Goal: Task Accomplishment & Management: Use online tool/utility

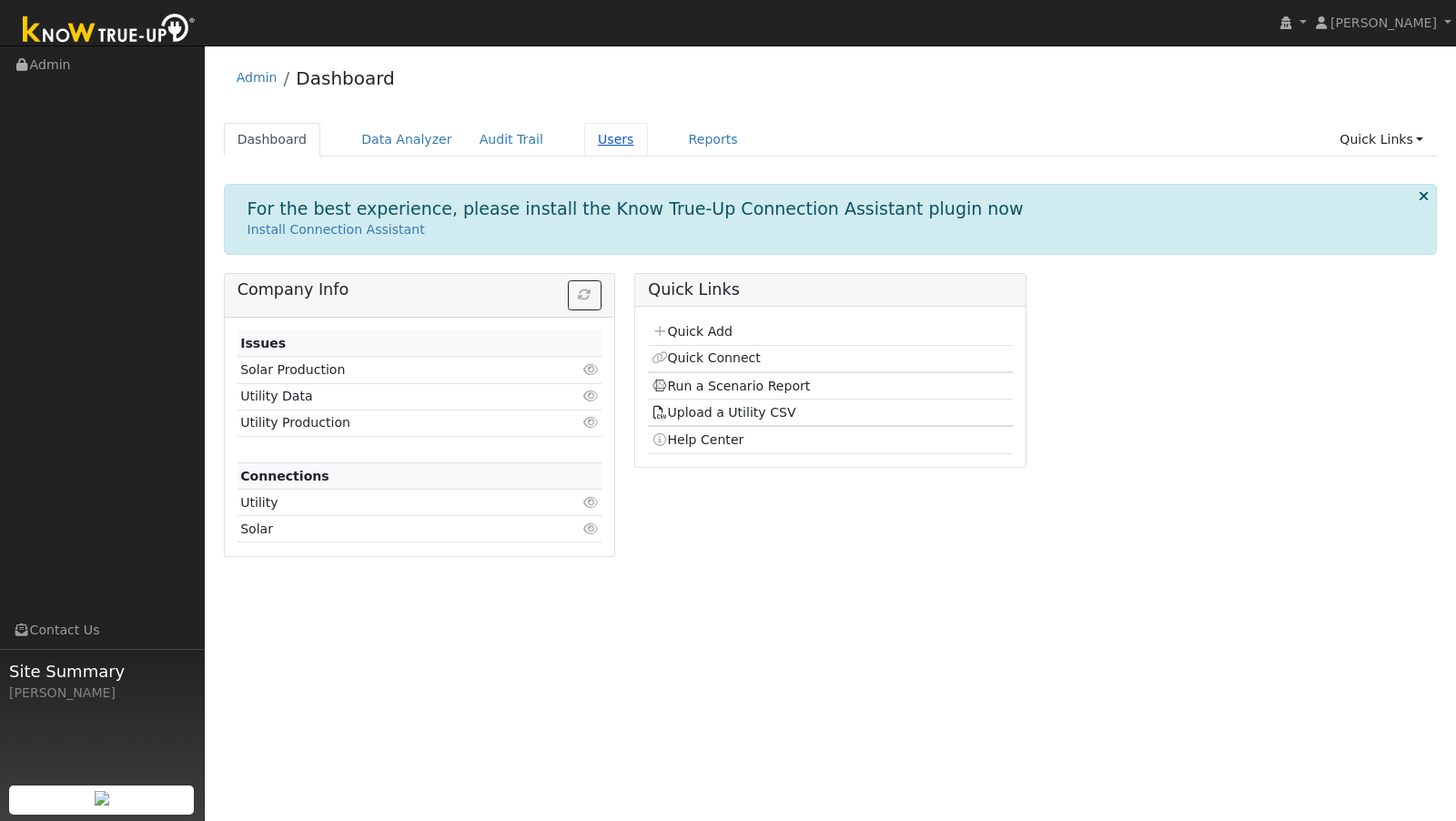
click at [587, 140] on link "Users" at bounding box center [615, 139] width 64 height 33
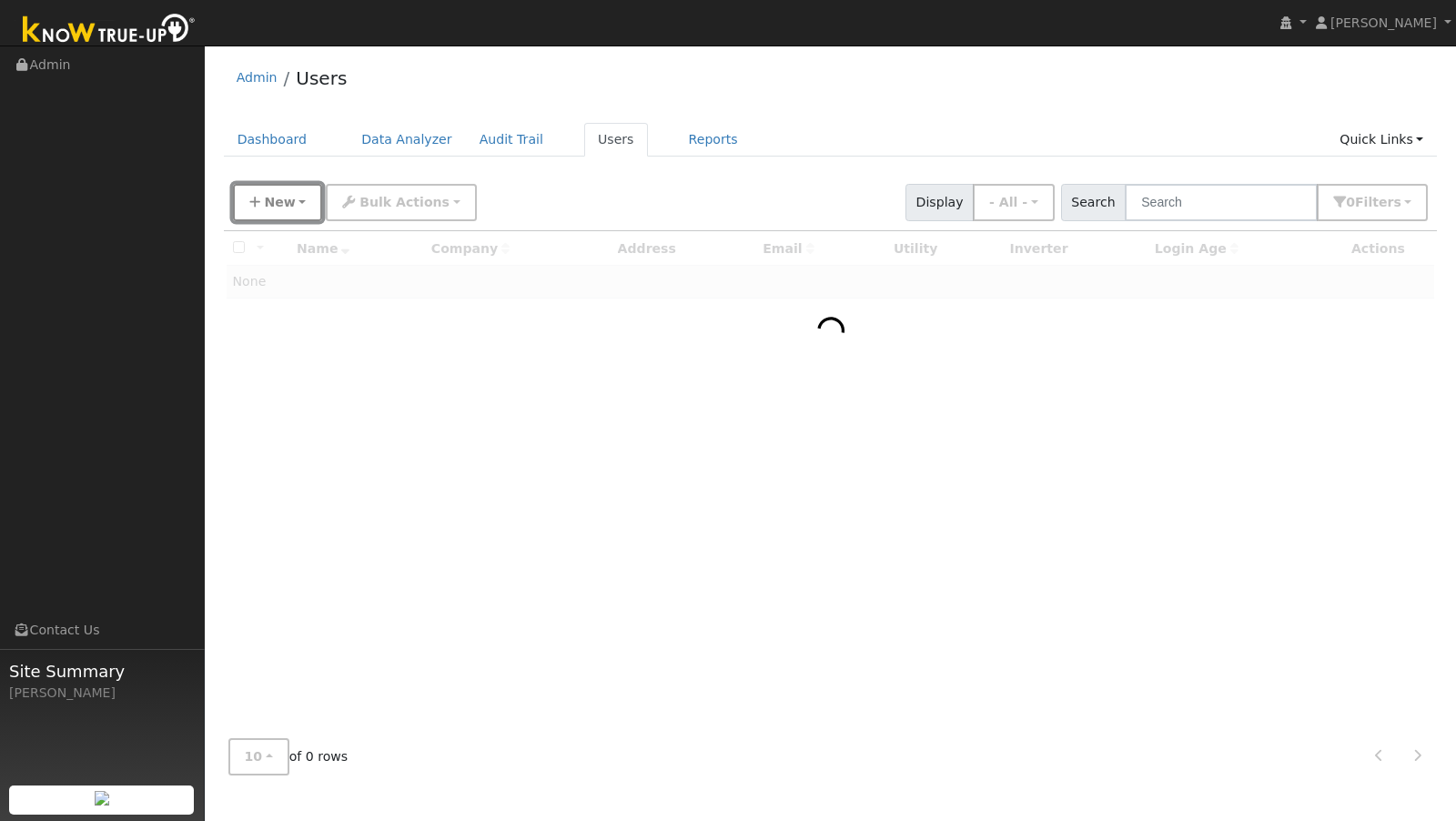
click at [294, 203] on button "New" at bounding box center [278, 202] width 90 height 37
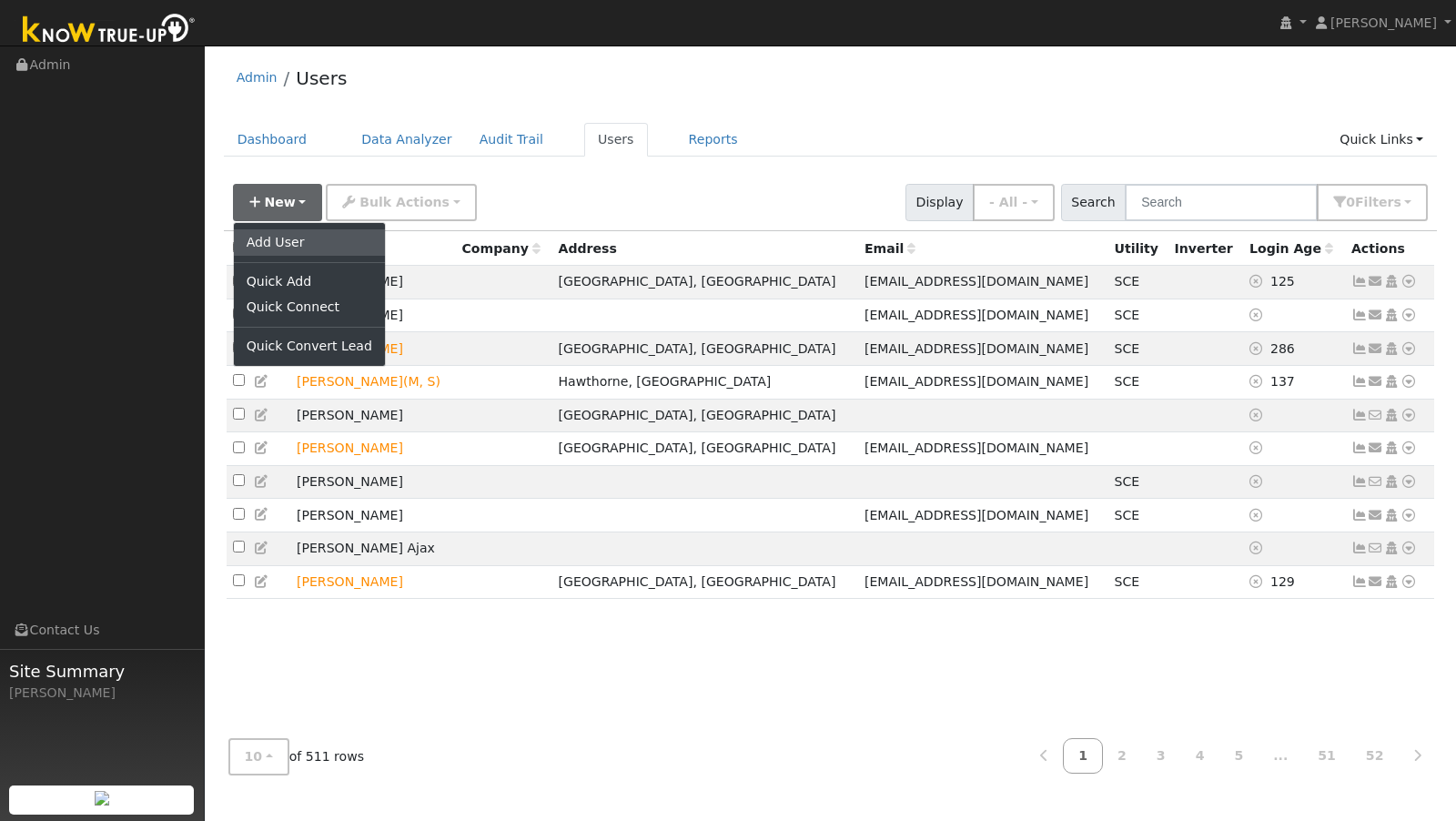
click at [282, 247] on link "Add User" at bounding box center [309, 242] width 151 height 26
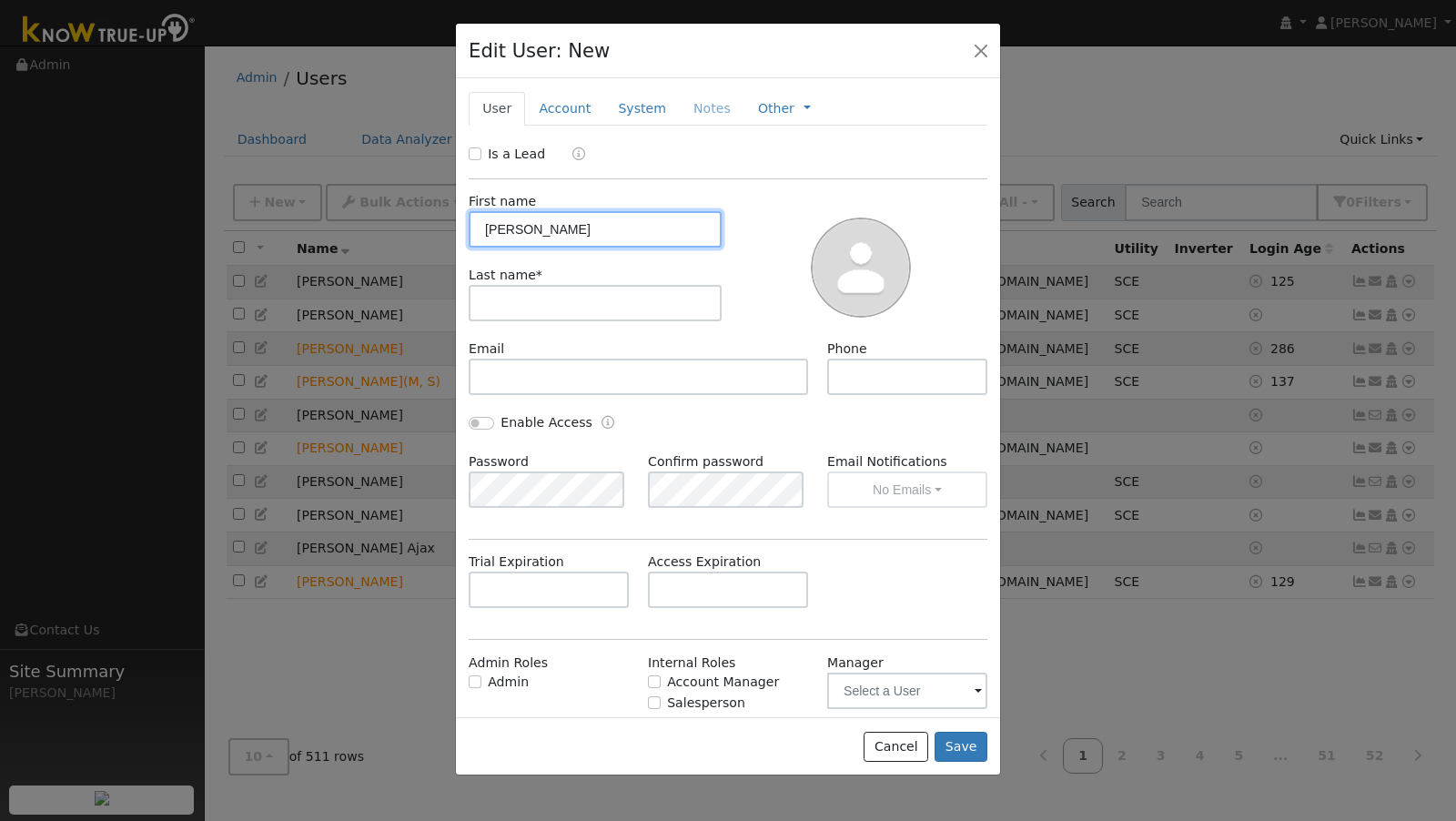
type input "[PERSON_NAME]"
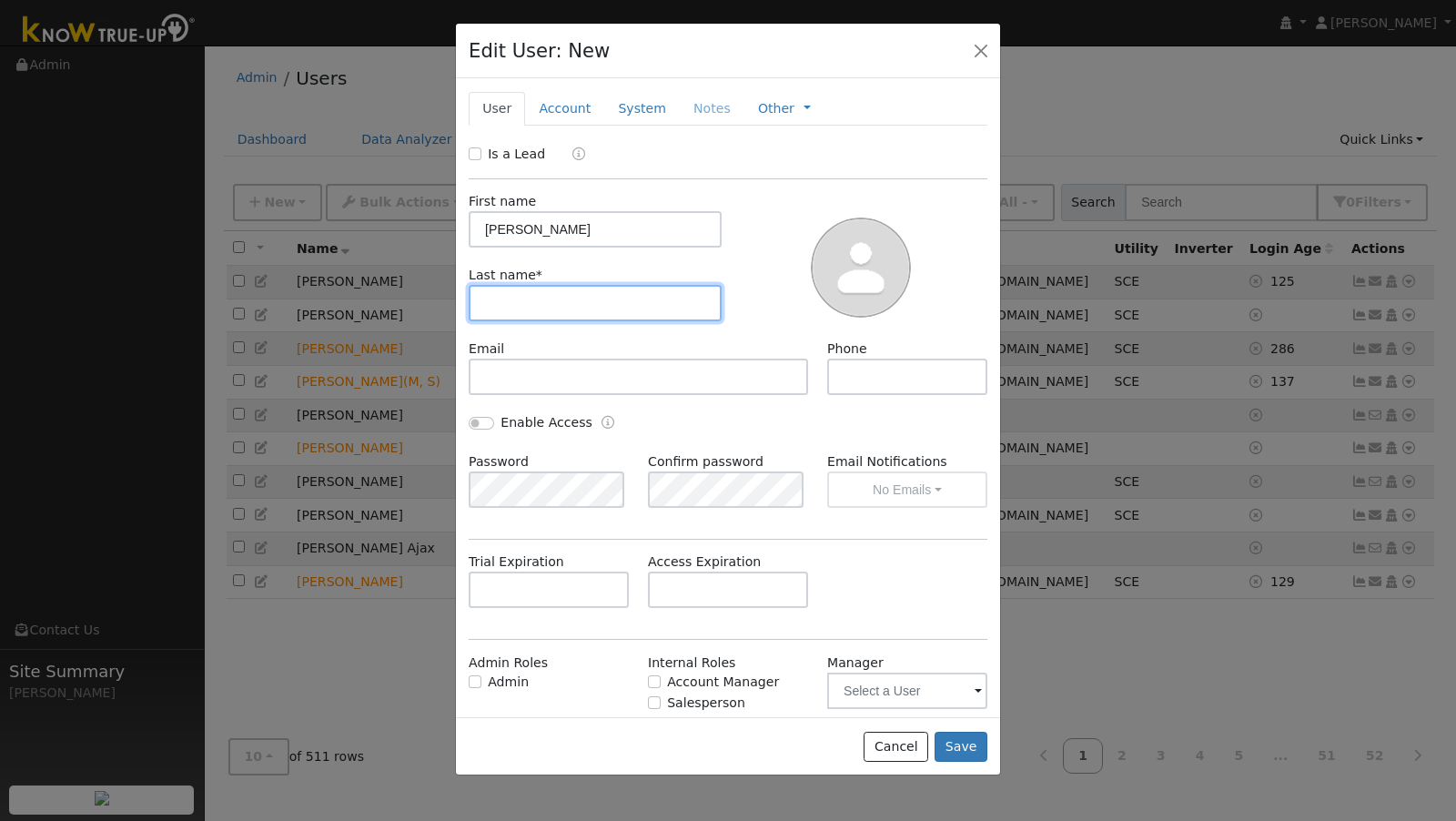
paste input "Porter"
type input "Porter"
click at [963, 747] on button "Save" at bounding box center [960, 747] width 52 height 31
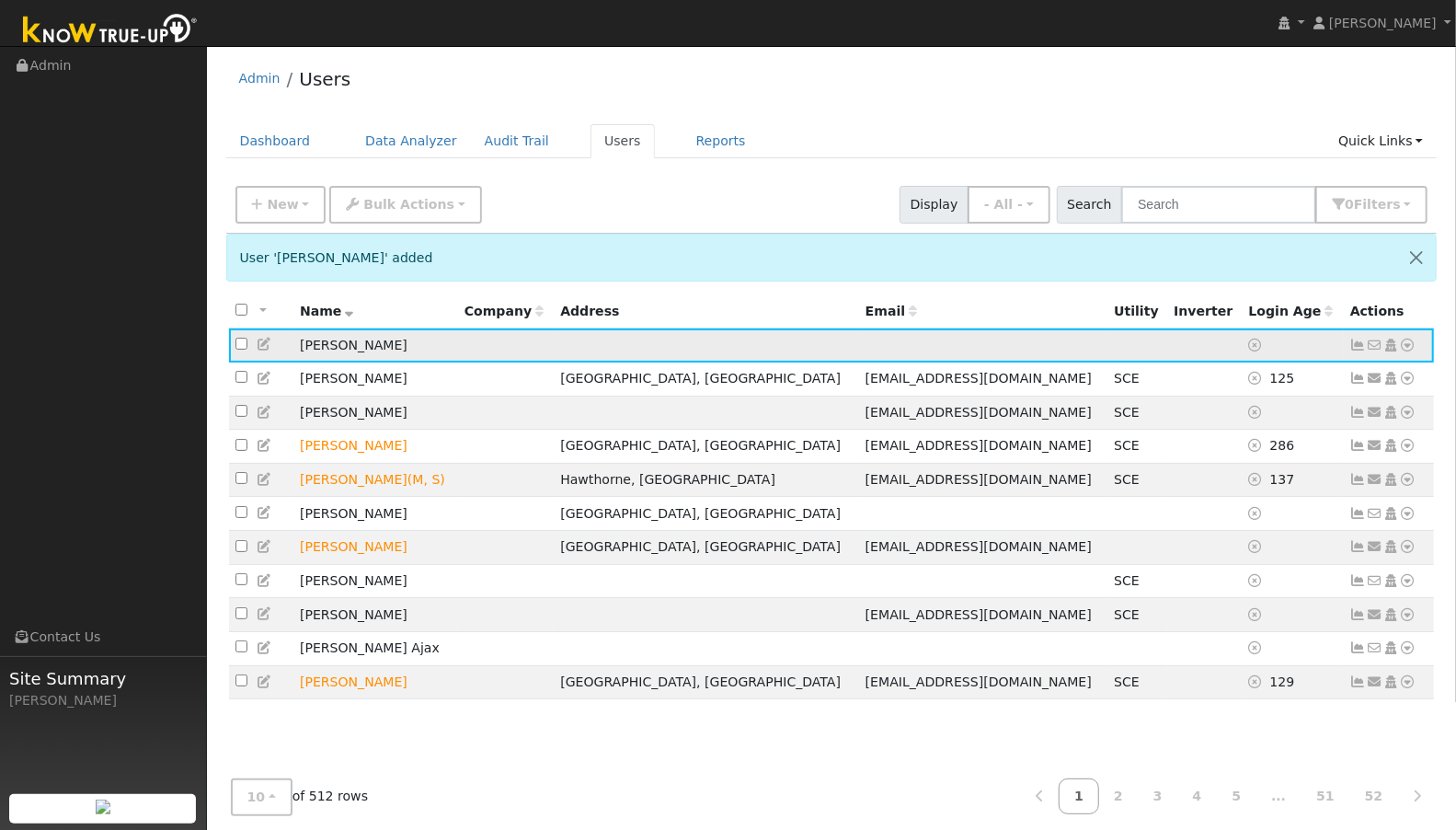
click at [1411, 344] on icon at bounding box center [1408, 345] width 16 height 13
click at [1237, 436] on link "Import From CSV" at bounding box center [1214, 444] width 135 height 26
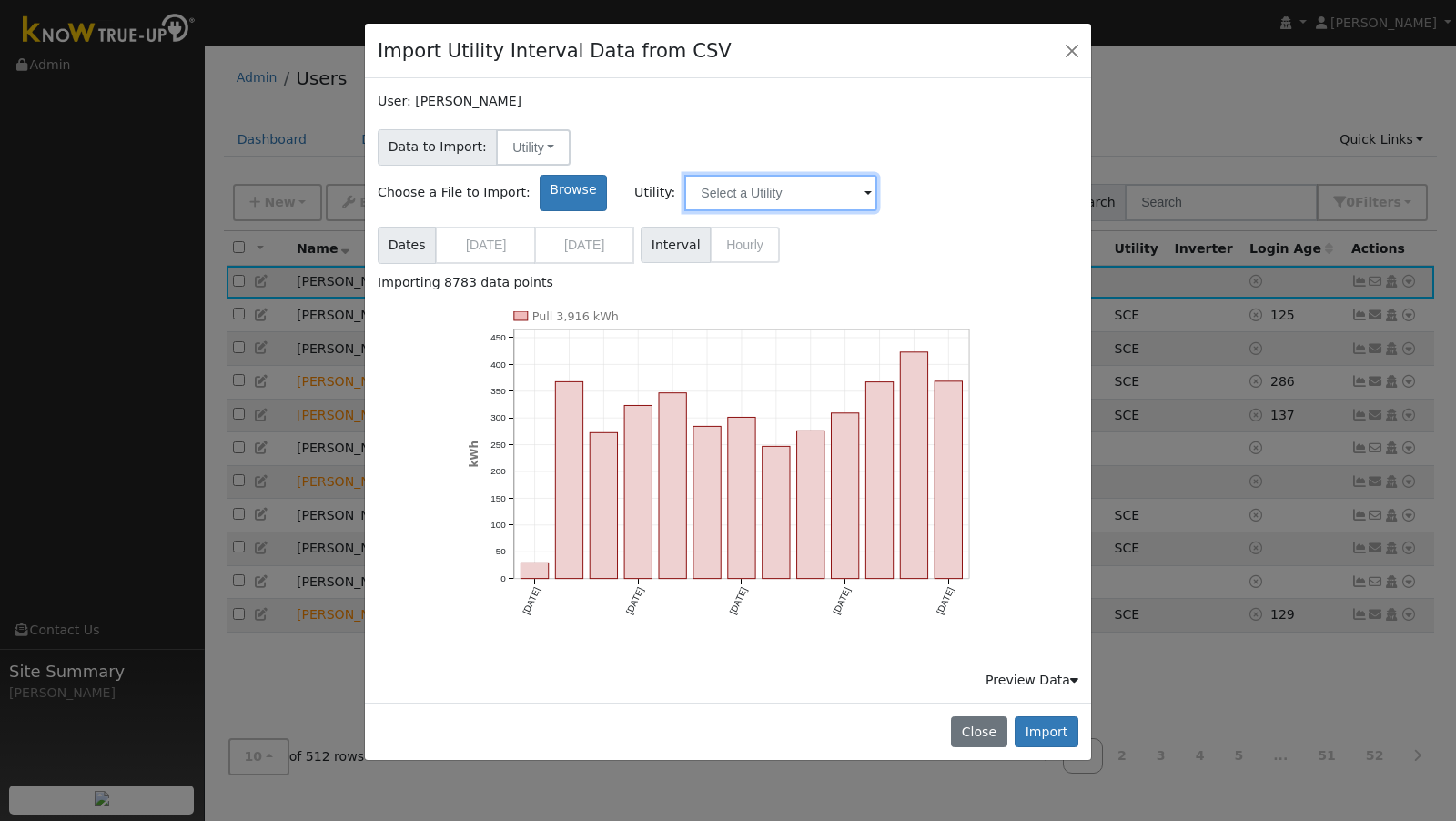
click at [877, 175] on input "text" at bounding box center [780, 193] width 193 height 36
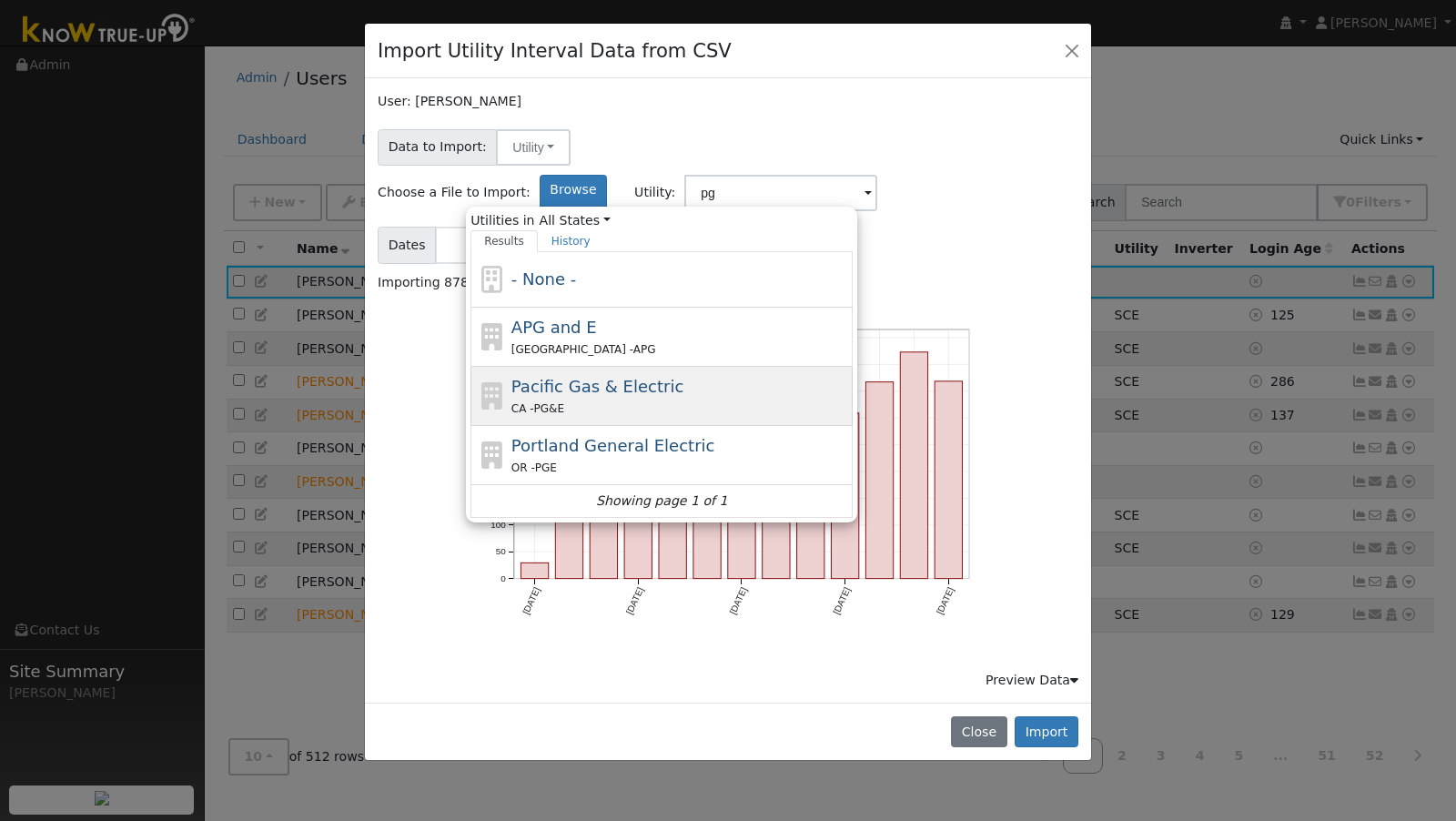
click at [815, 374] on div "Pacific Gas & Electric CA - PG&E" at bounding box center [680, 396] width 338 height 44
type input "Pacific Gas & Electric"
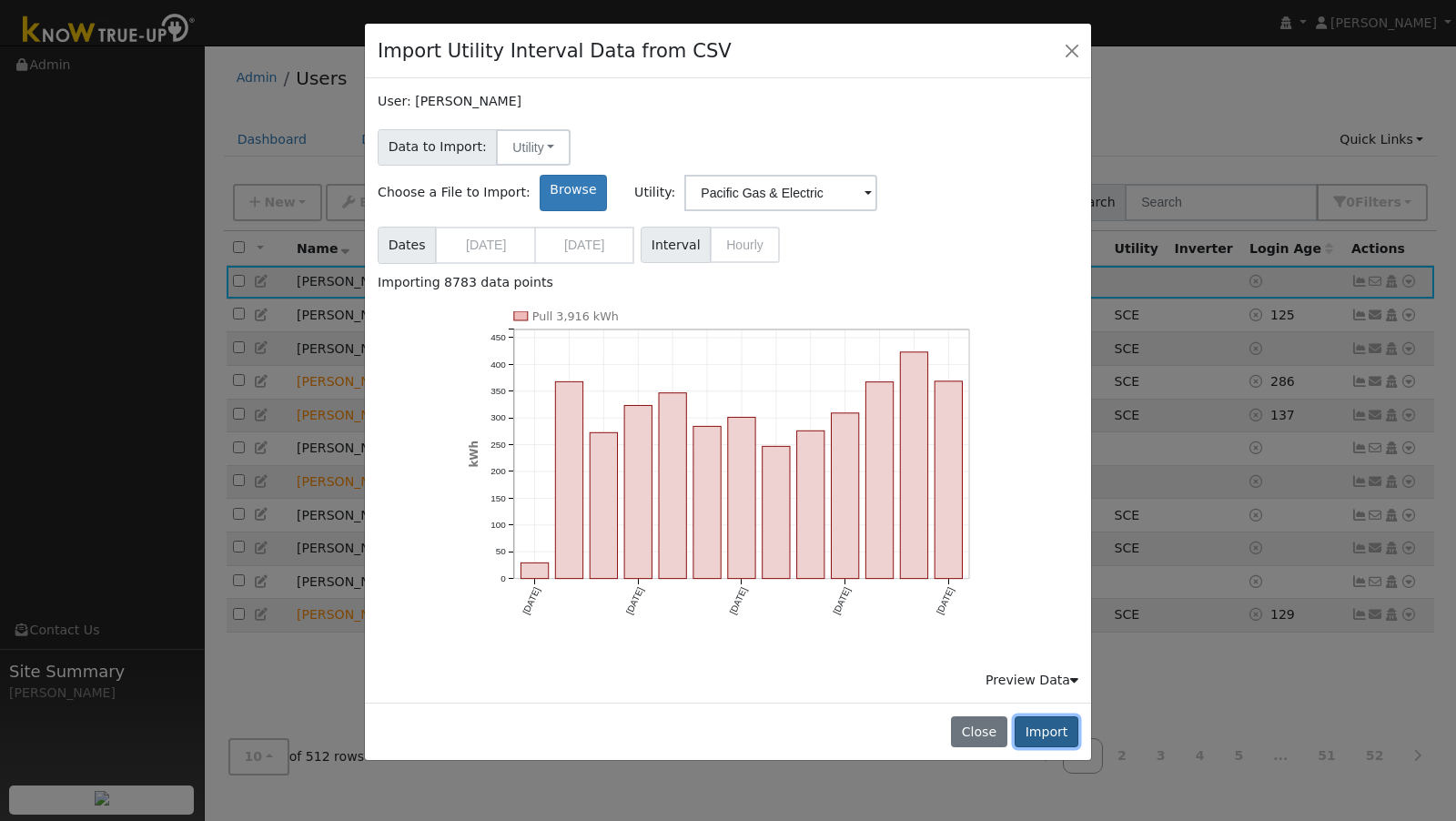
click at [1057, 716] on button "Import" at bounding box center [1046, 731] width 64 height 31
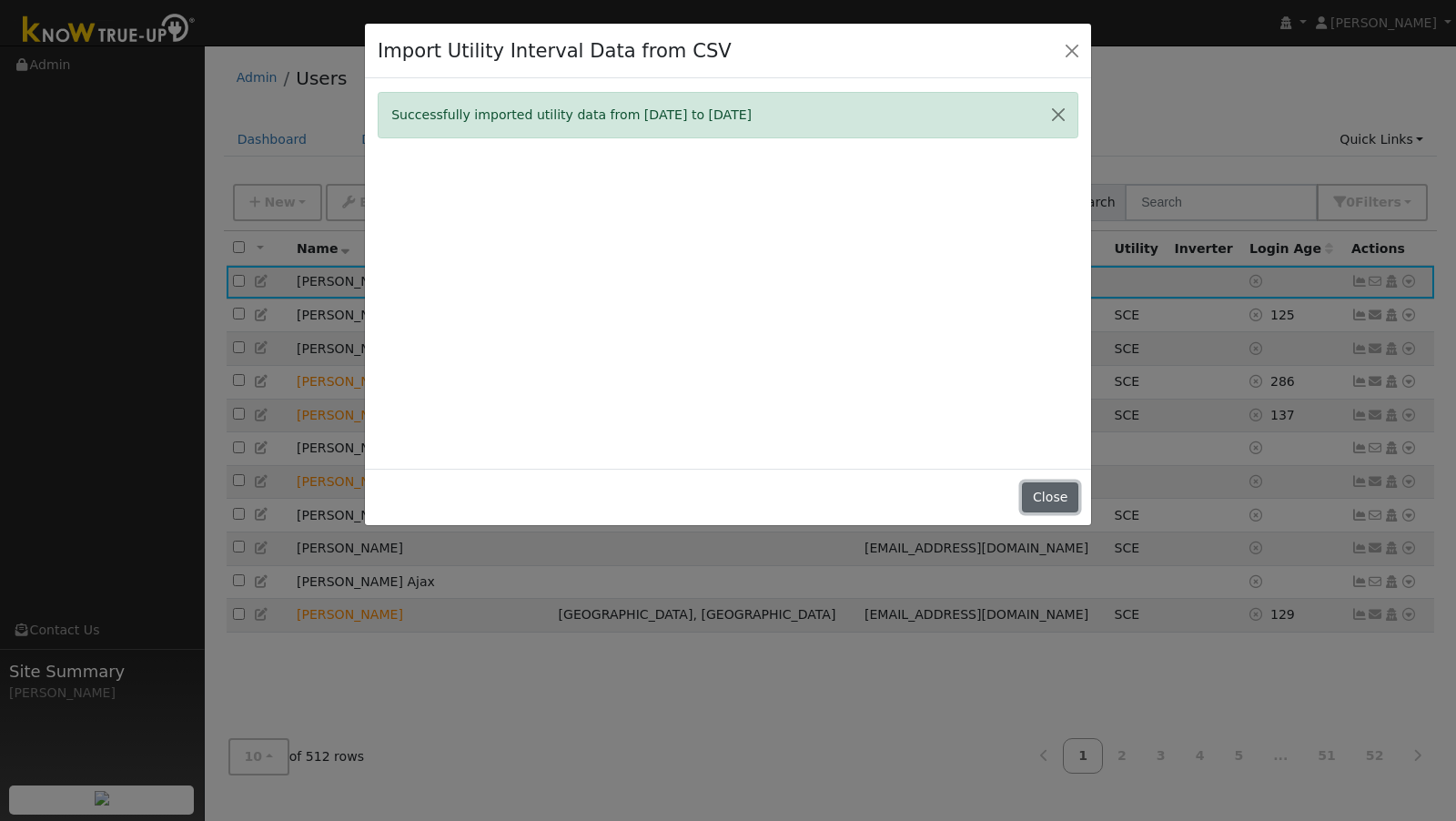
click at [1057, 496] on button "Close" at bounding box center [1050, 497] width 55 height 31
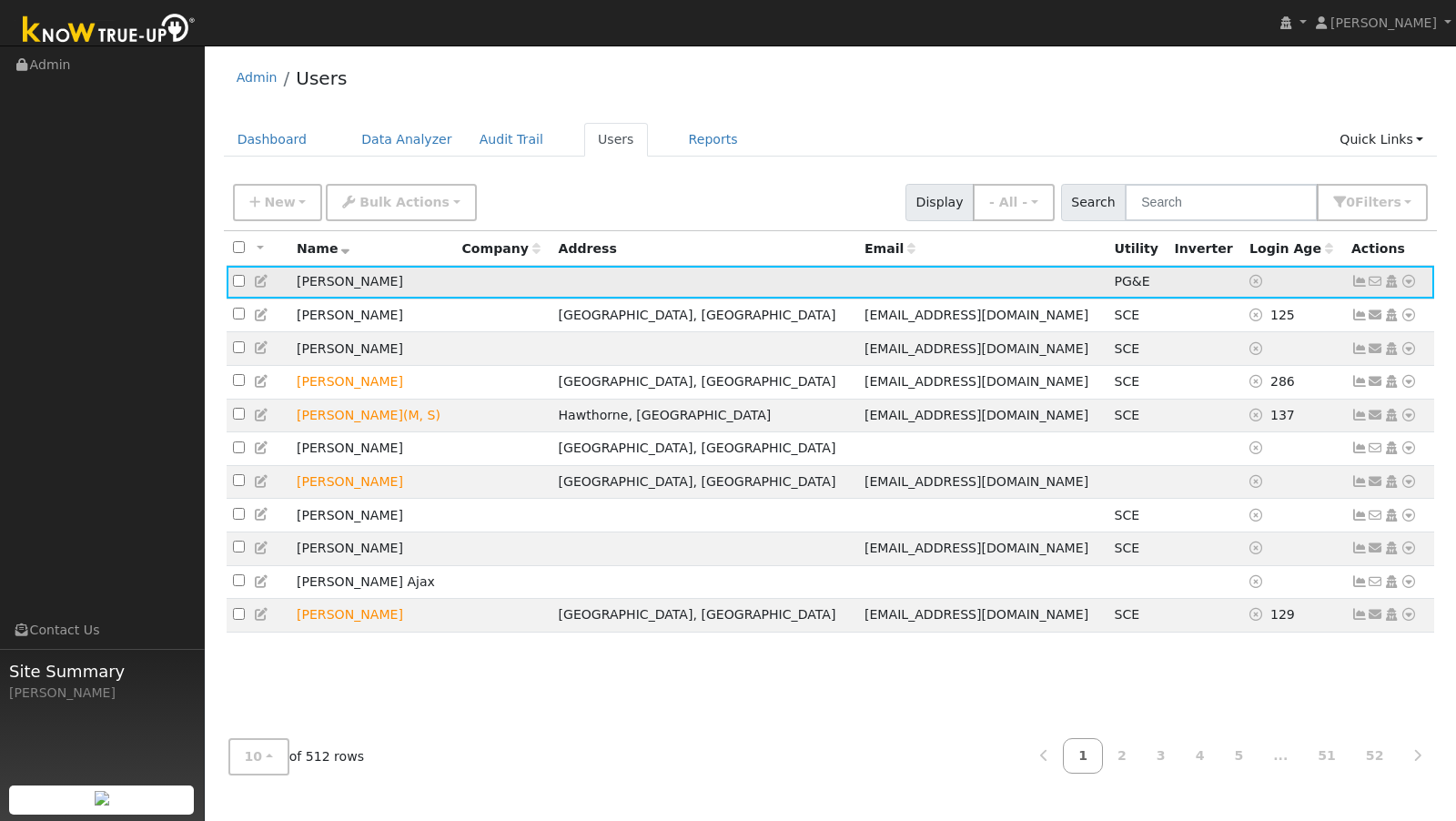
click at [1413, 279] on icon at bounding box center [1407, 281] width 16 height 12
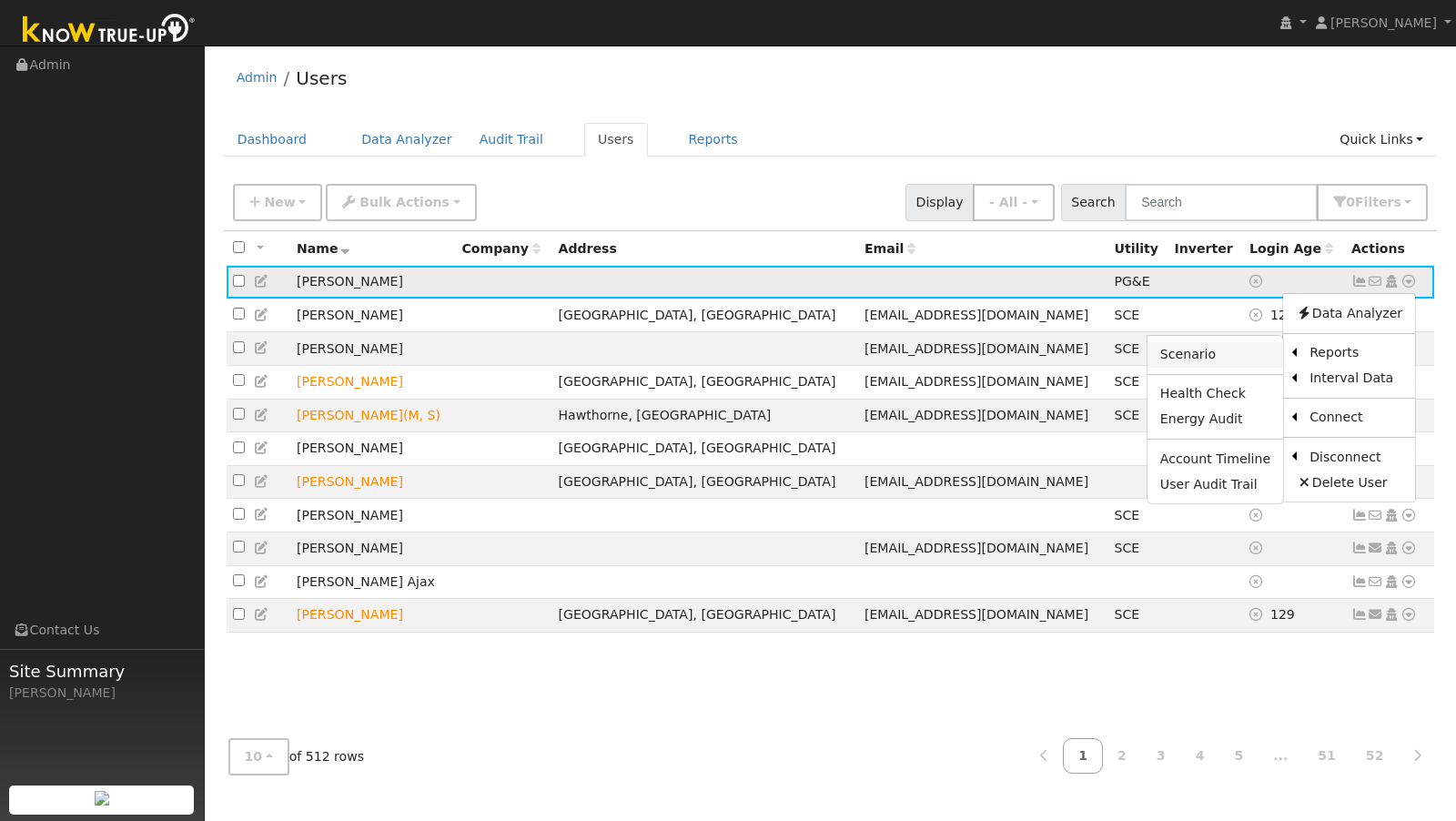
click at [1245, 350] on link "Scenario" at bounding box center [1215, 355] width 135 height 26
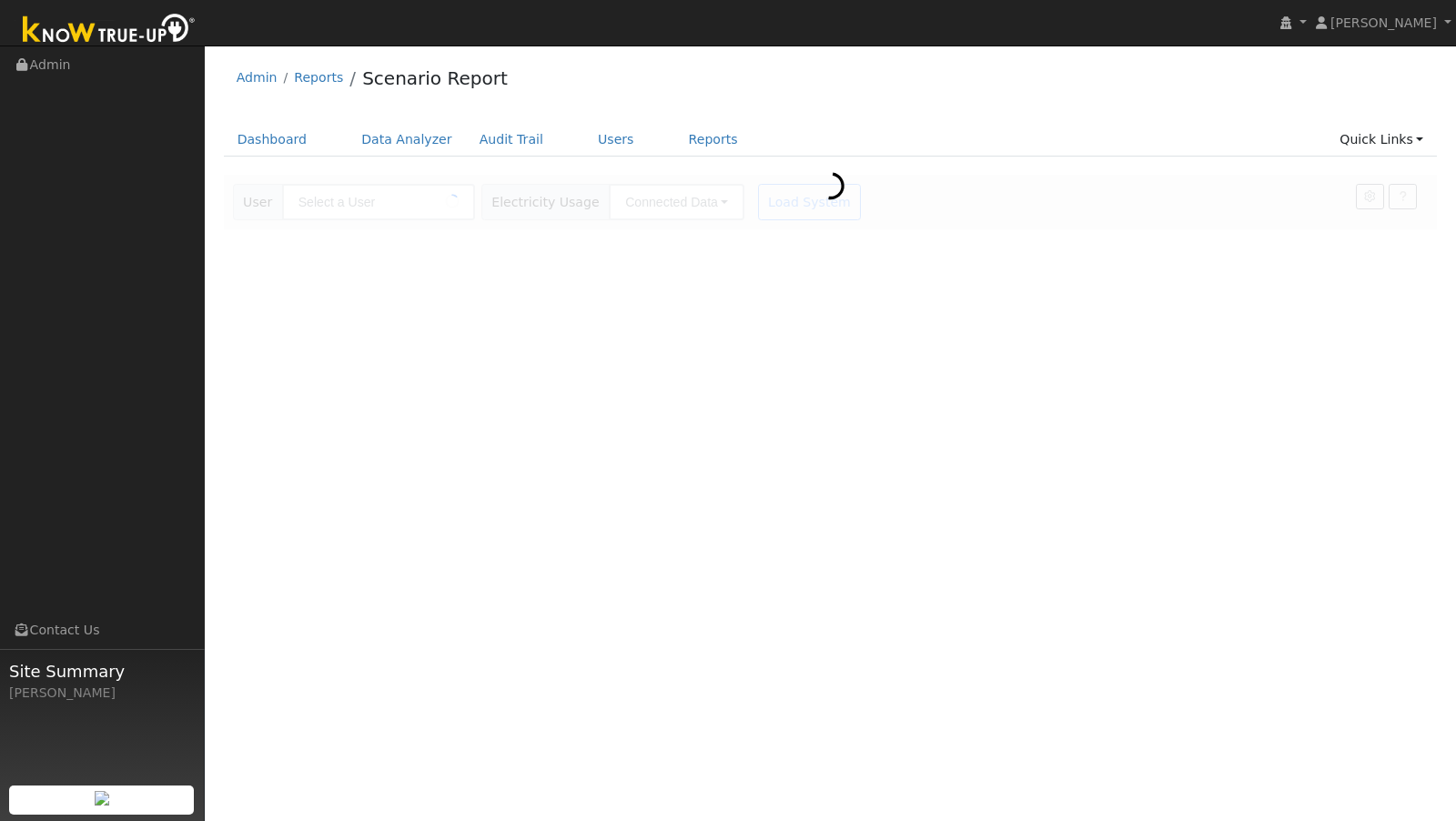
type input "[PERSON_NAME]"
type input "Pacific Gas & Electric"
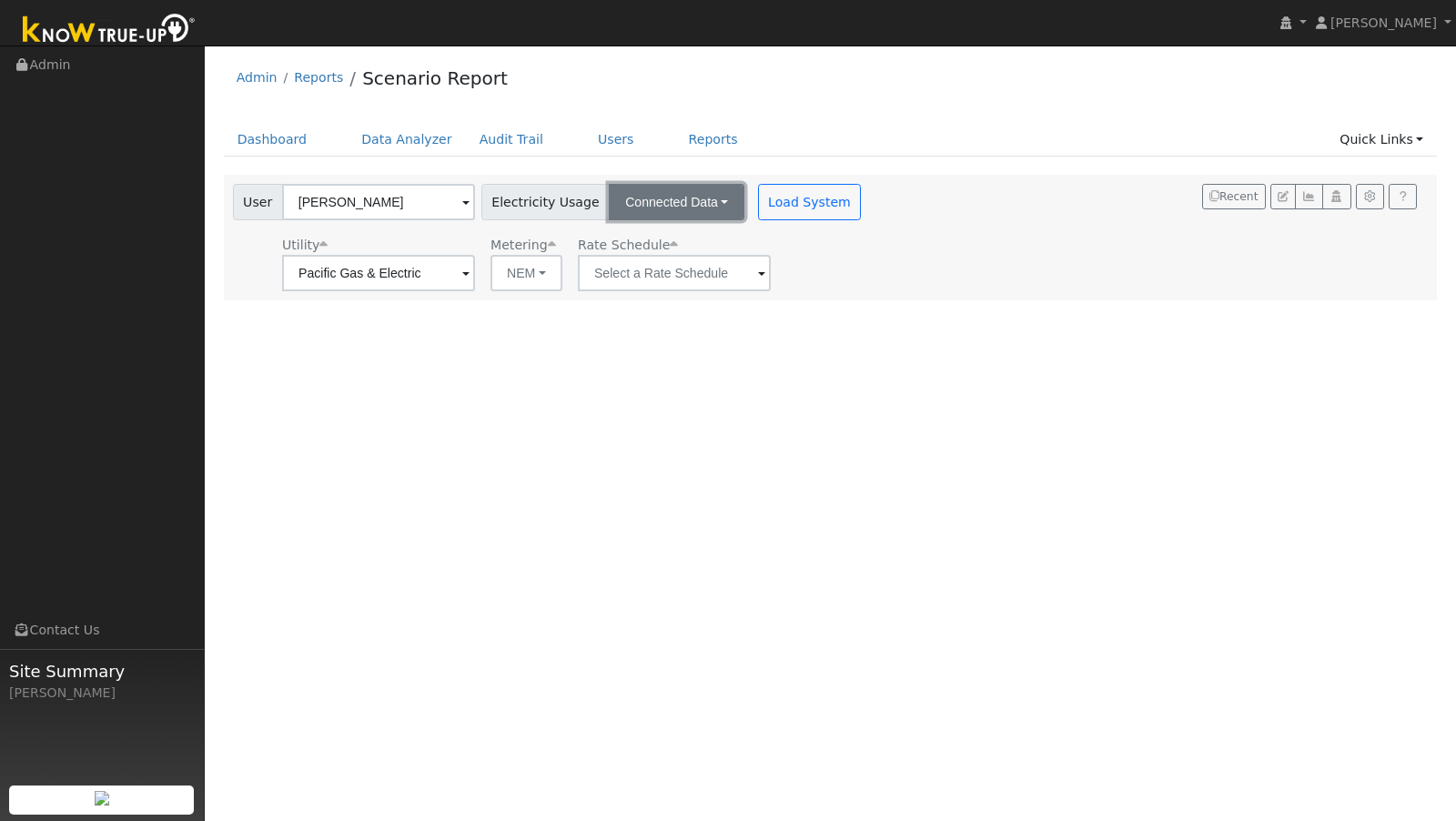
click at [628, 212] on button "Connected Data" at bounding box center [676, 202] width 135 height 36
click at [527, 225] on div "User [PERSON_NAME] Account Default Account Default Account Primary Account Elec…" at bounding box center [549, 238] width 639 height 108
click at [639, 274] on input "text" at bounding box center [674, 273] width 193 height 36
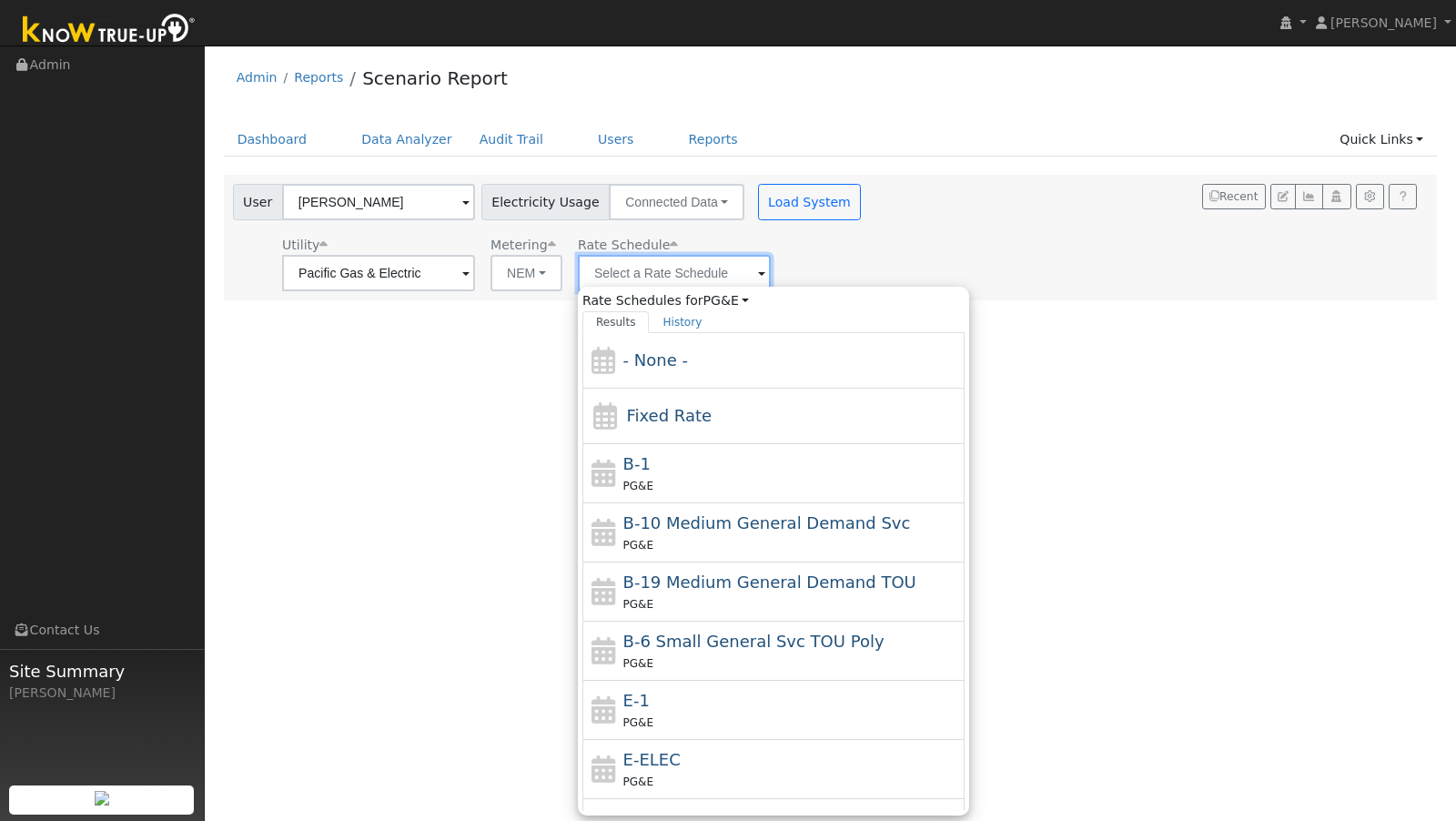
type input "4"
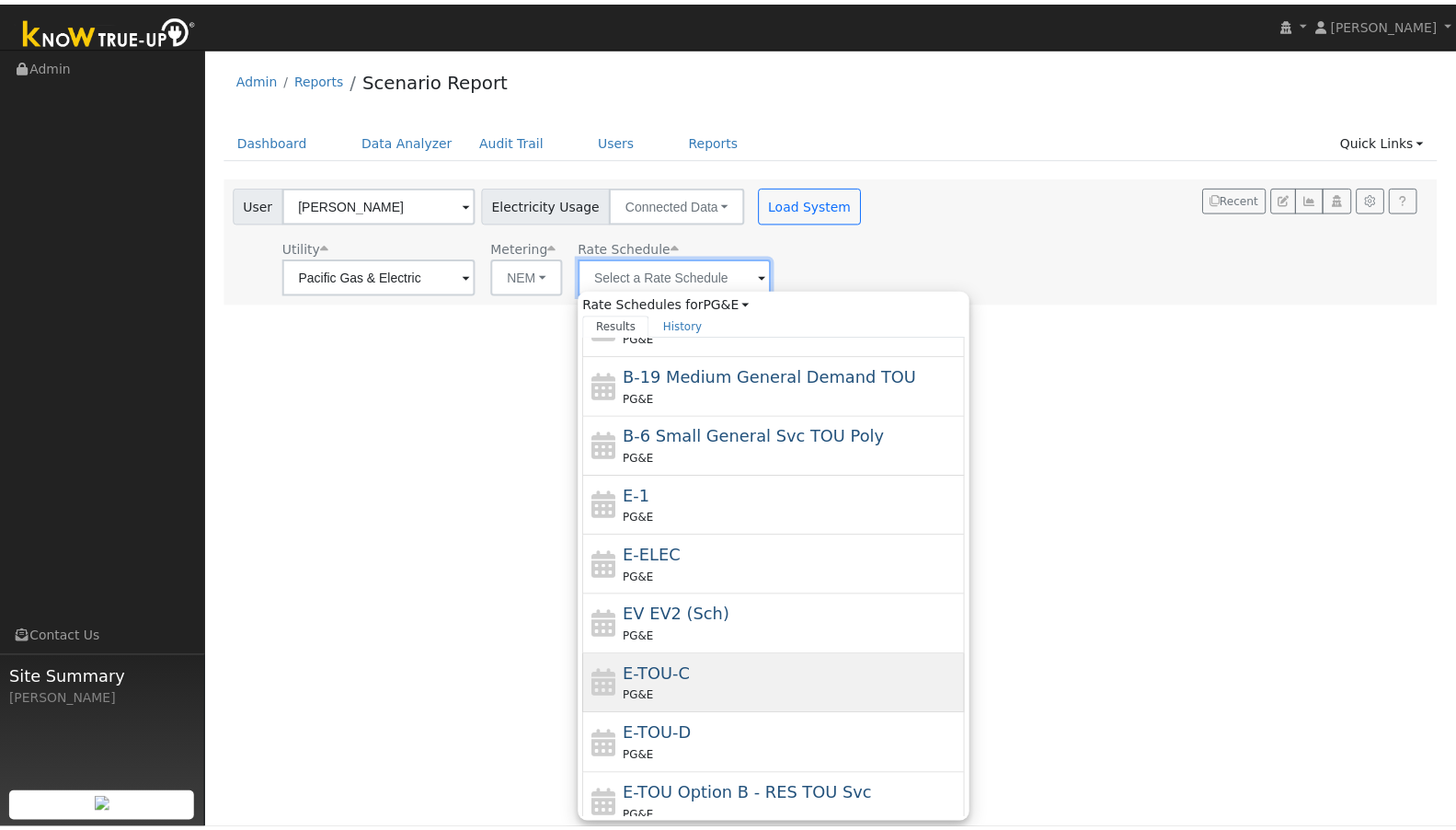
scroll to position [213, 0]
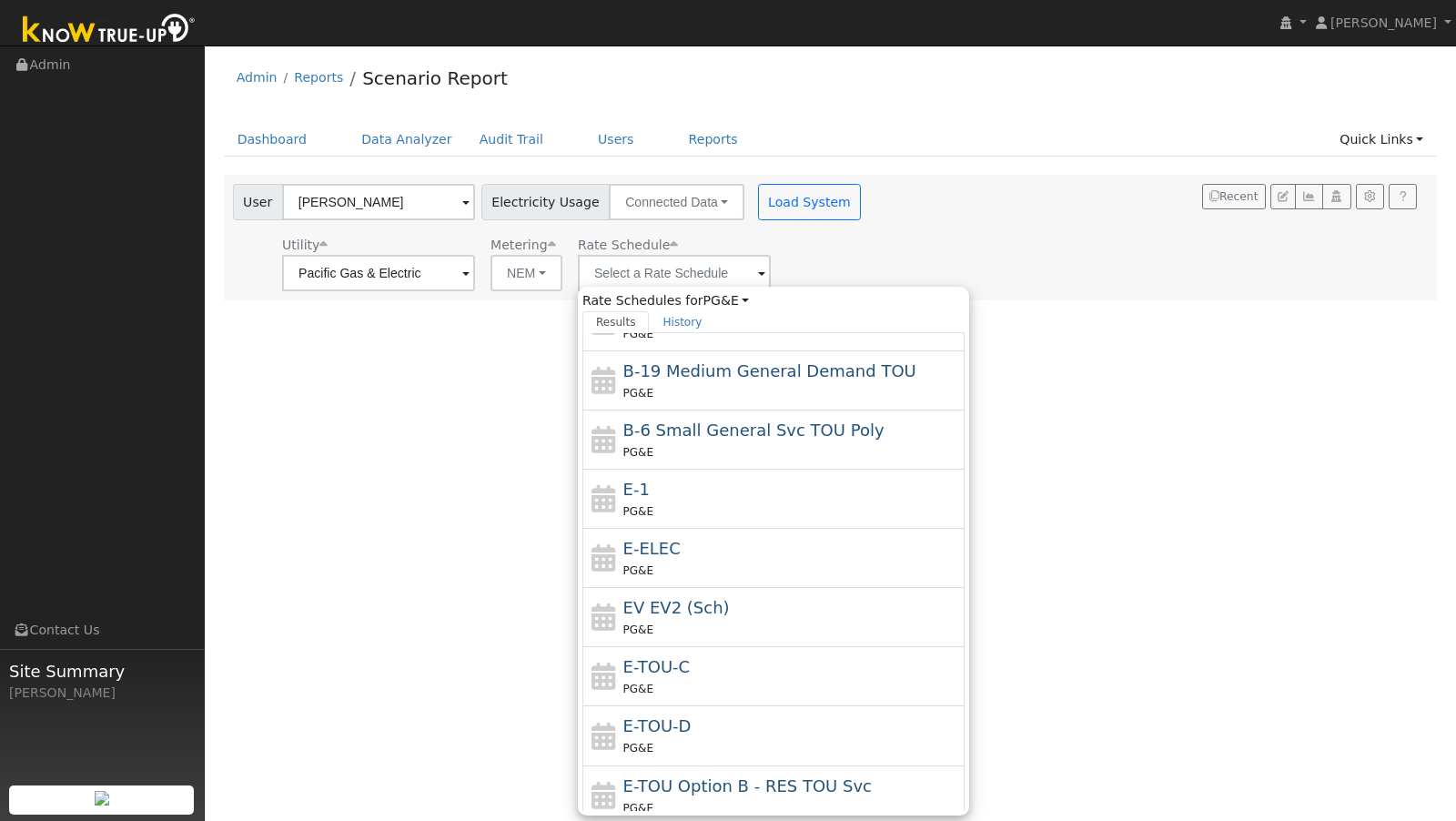
click at [689, 714] on div "E-TOU-D PG&E" at bounding box center [792, 736] width 338 height 44
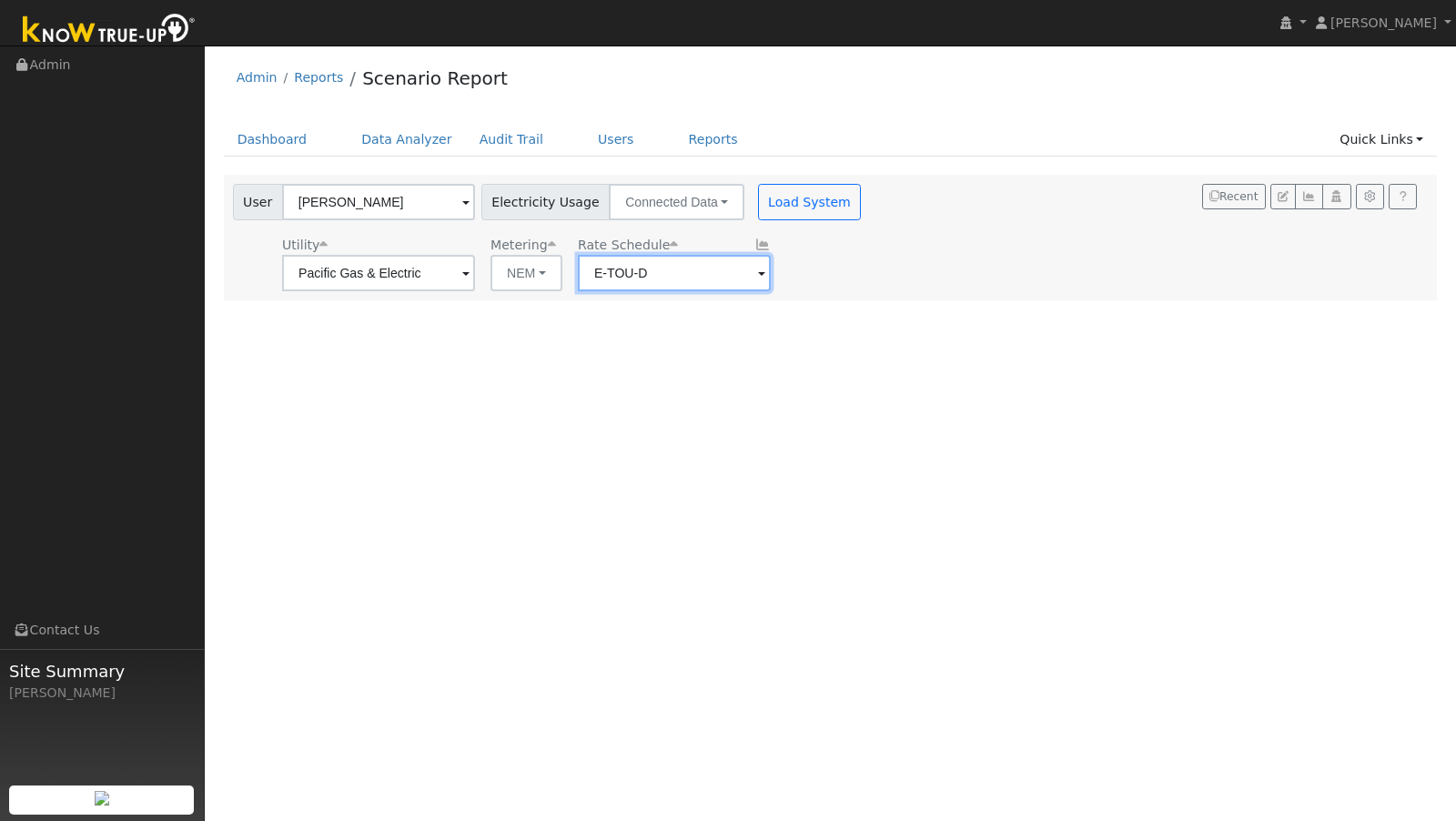
click at [625, 275] on input "E-TOU-D" at bounding box center [674, 273] width 193 height 36
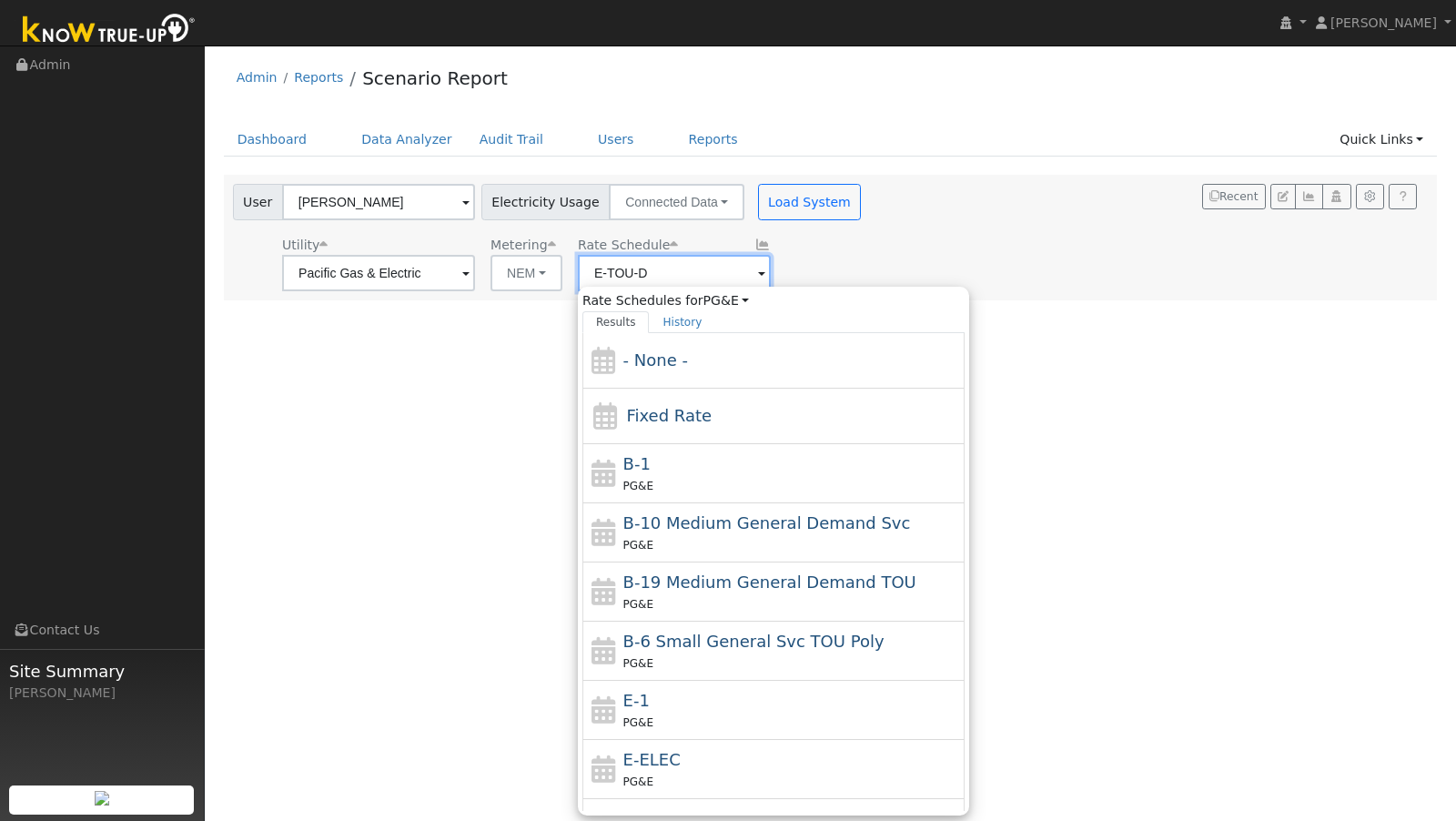
click at [629, 274] on input "E-TOU-D" at bounding box center [674, 273] width 193 height 36
click at [630, 274] on input "E-TOU-D" at bounding box center [674, 273] width 193 height 36
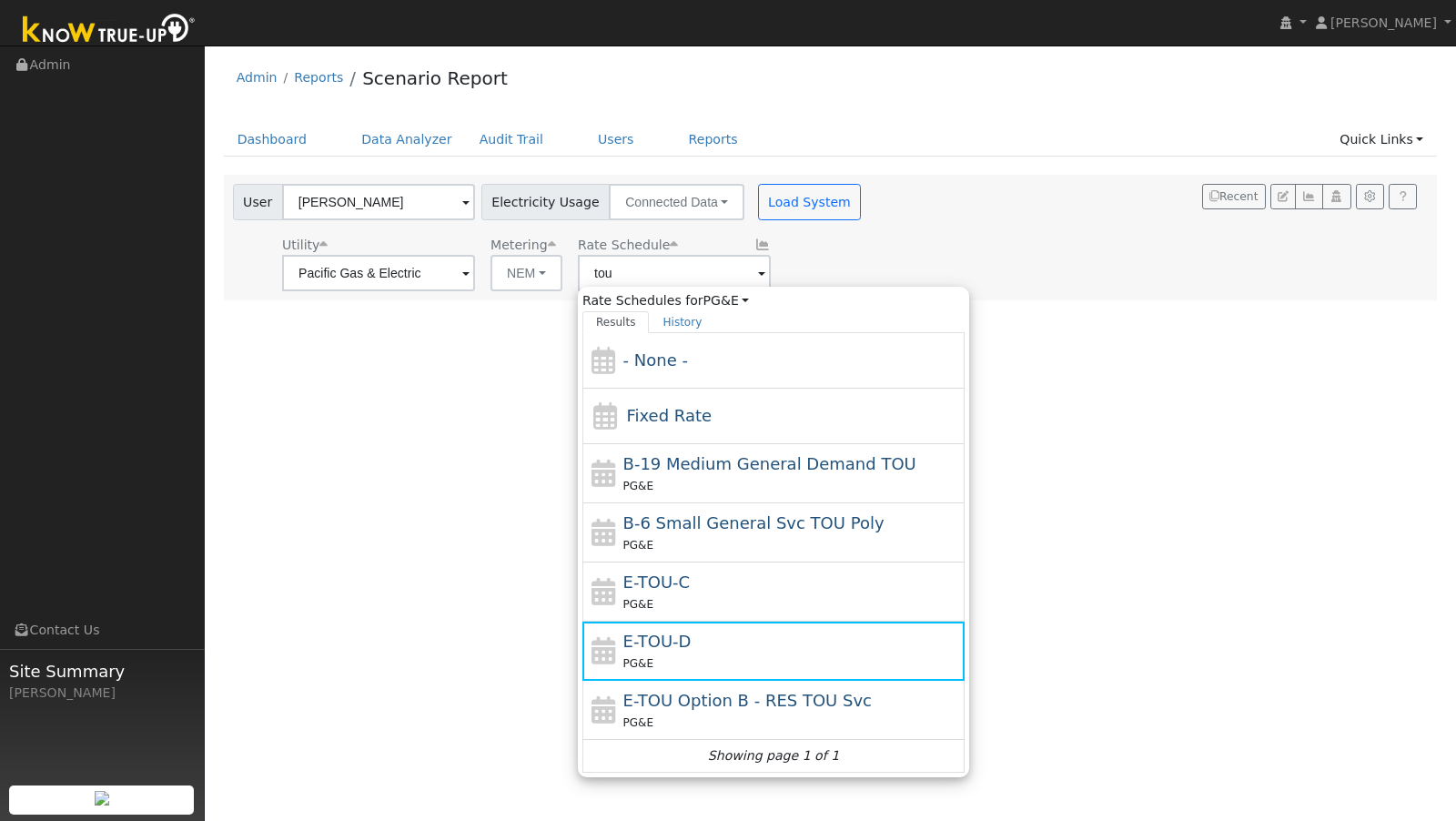
click at [778, 580] on div "E-TOU-C PG&E" at bounding box center [792, 592] width 338 height 44
type input "E-TOU-C"
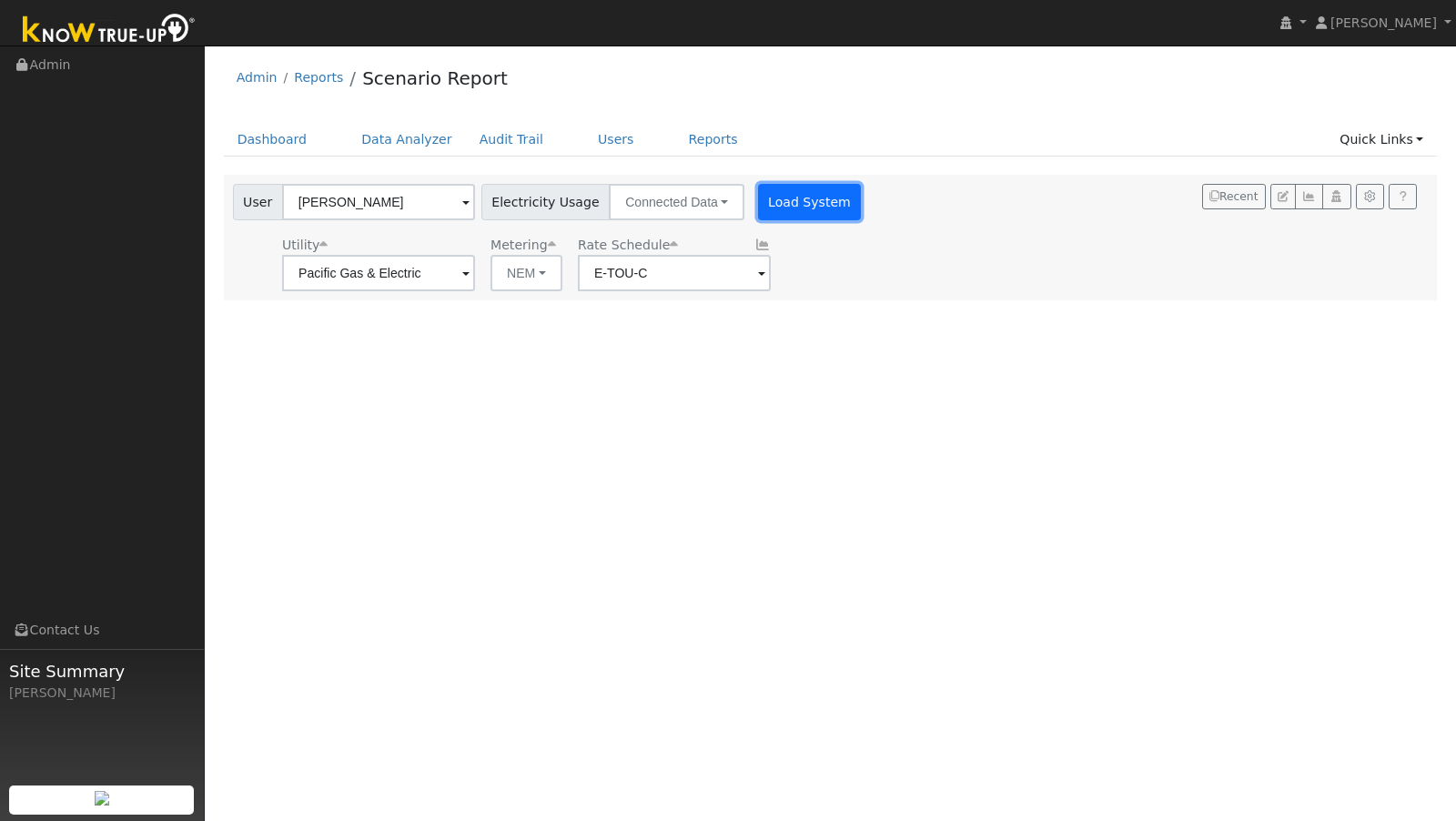
click at [803, 199] on button "Load System" at bounding box center [809, 202] width 104 height 36
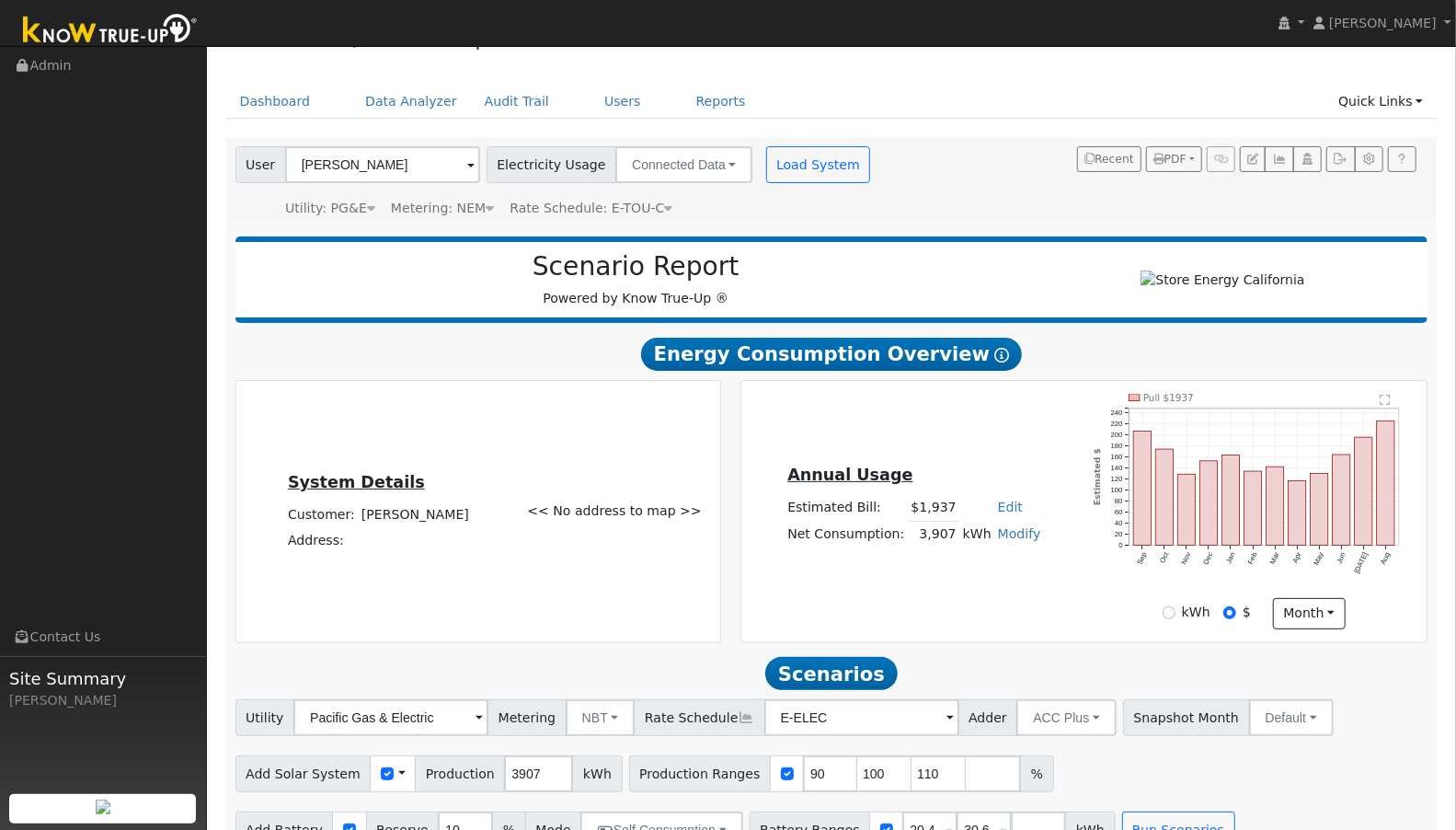
scroll to position [81, 0]
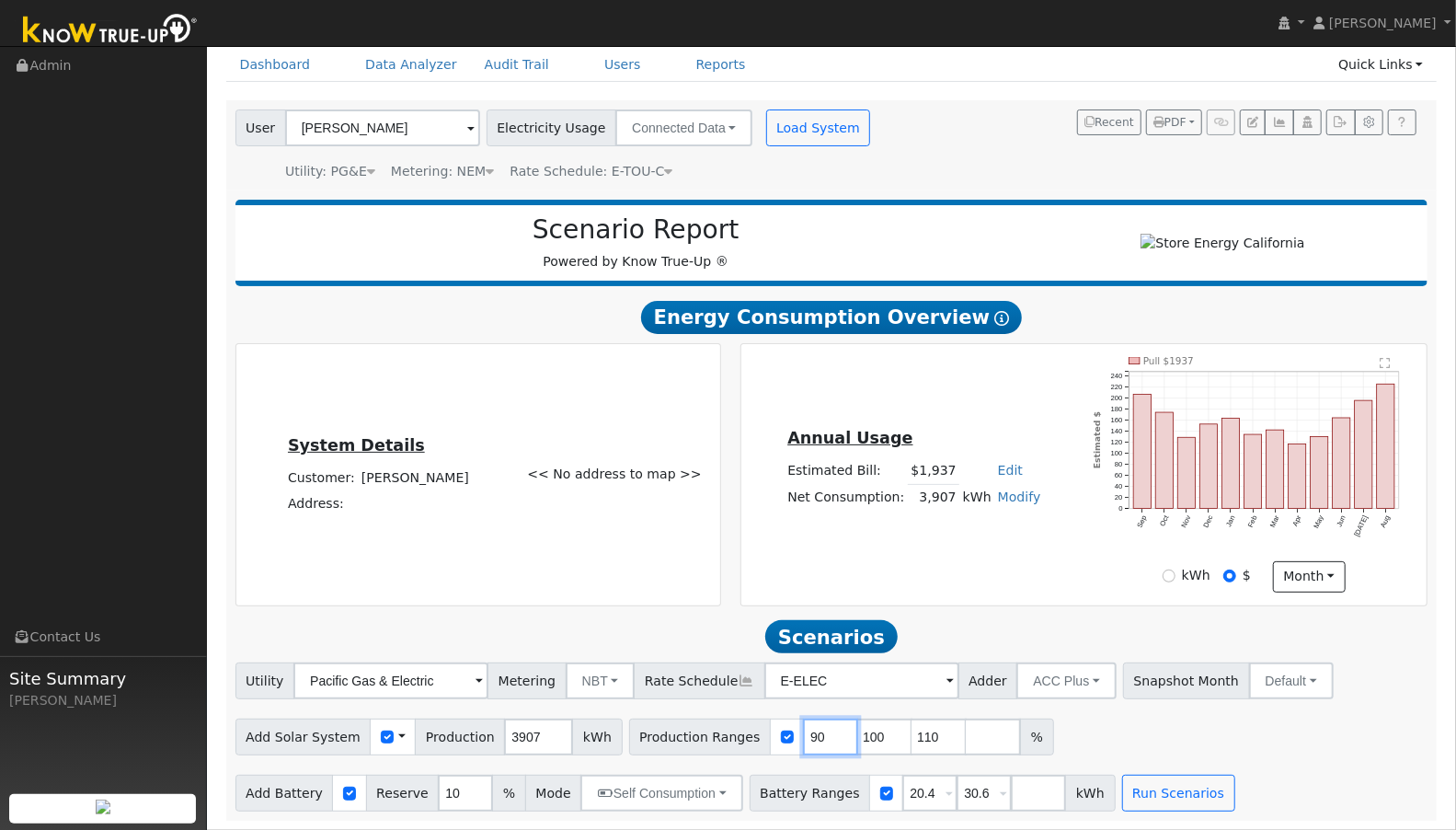
drag, startPoint x: 804, startPoint y: 738, endPoint x: 751, endPoint y: 733, distance: 53.2
click at [751, 733] on div "Production Ranges 90 100 110 %" at bounding box center [841, 737] width 426 height 37
type input "100"
type input "110"
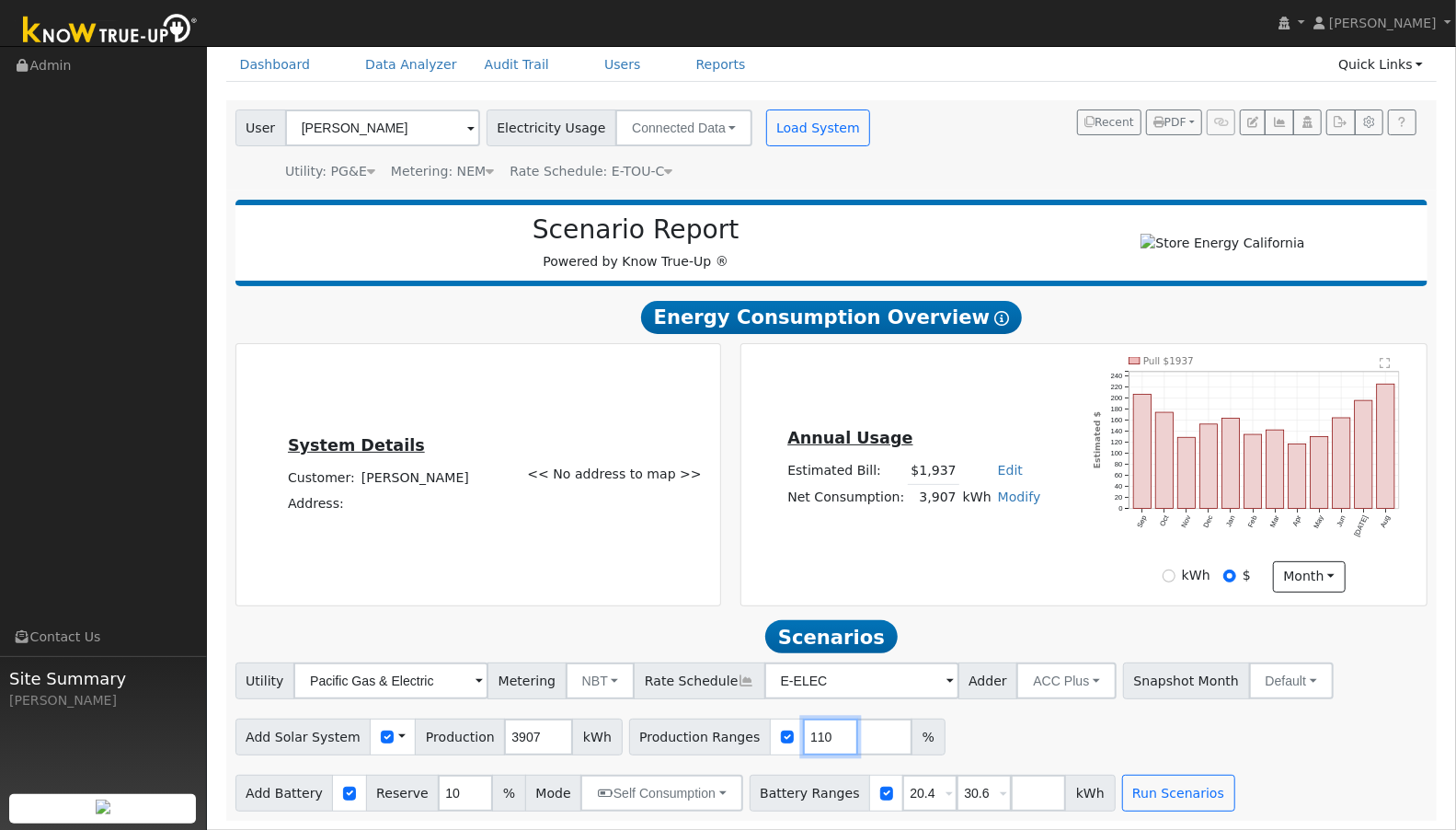
type input "110"
click at [858, 739] on input "number" at bounding box center [885, 737] width 55 height 37
type input "150"
click at [1122, 786] on button "Run Scenarios" at bounding box center [1178, 793] width 113 height 37
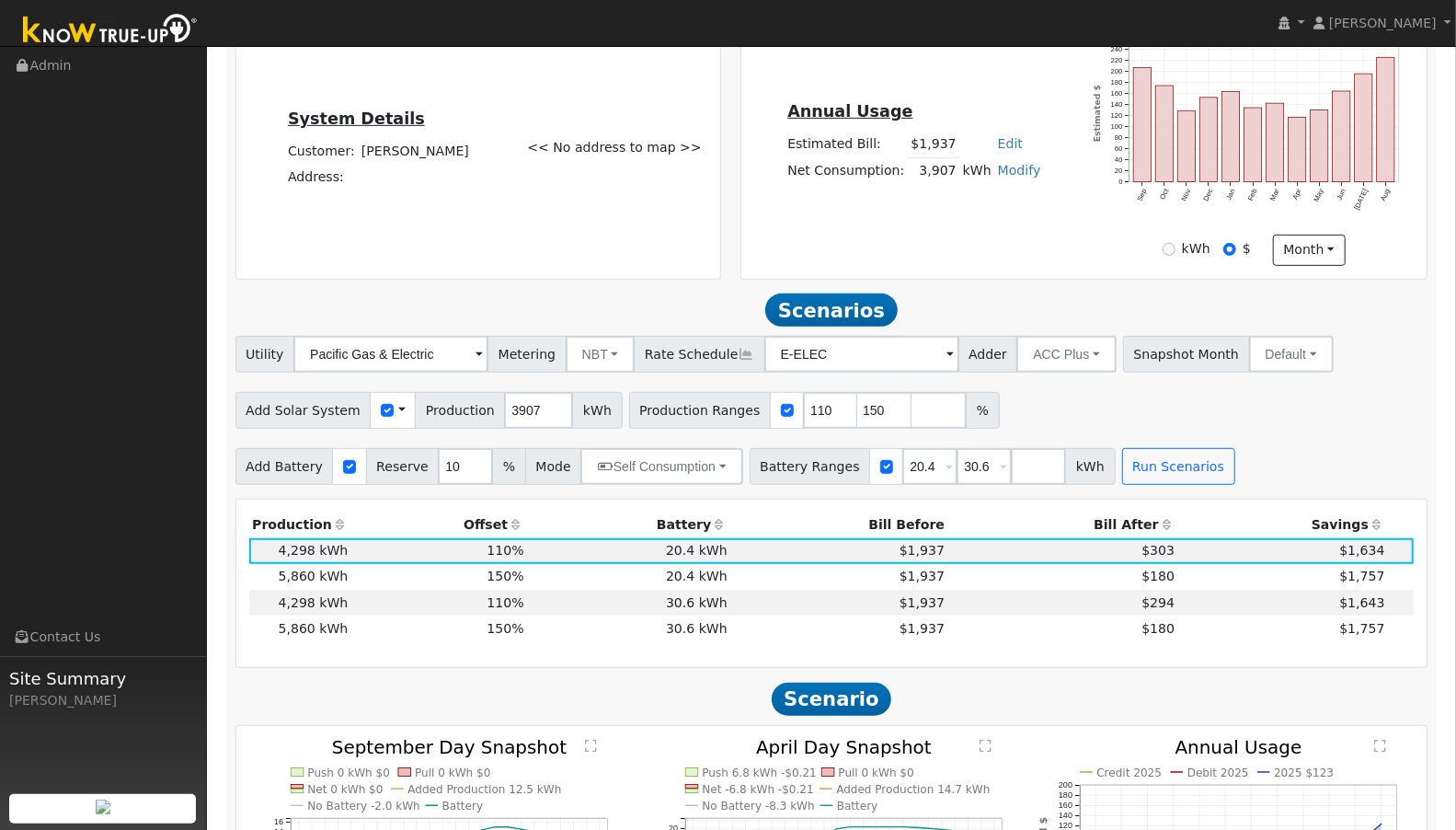
scroll to position [408, 0]
